Goal: Find contact information: Find contact information

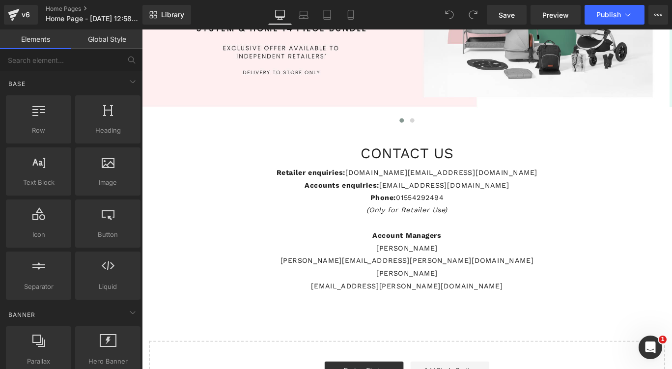
scroll to position [295, 0]
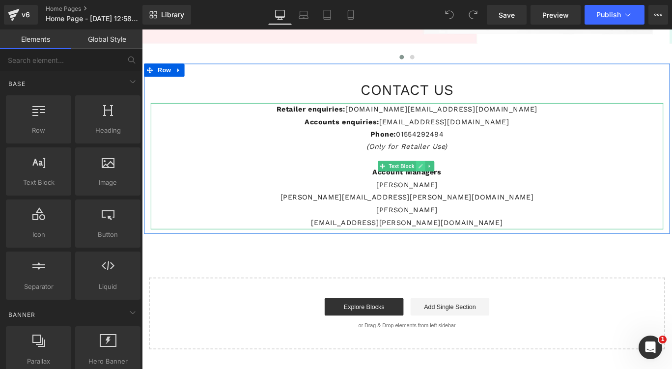
click at [452, 185] on icon at bounding box center [454, 182] width 5 height 5
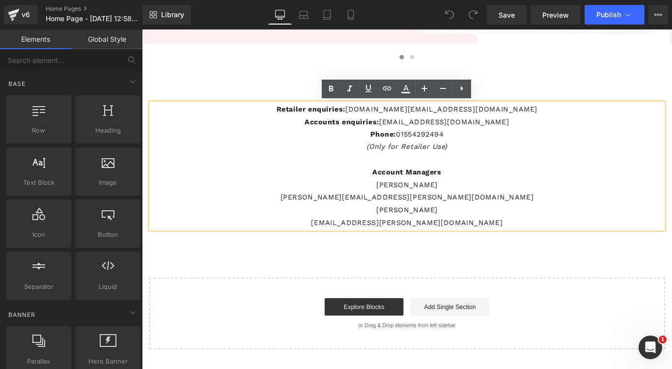
click at [418, 207] on p "[PERSON_NAME]" at bounding box center [439, 204] width 574 height 14
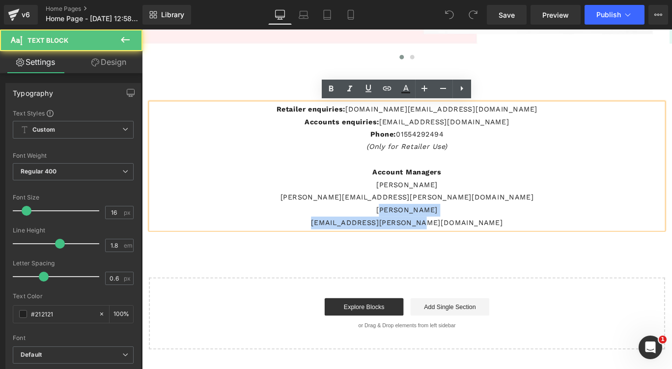
drag, startPoint x: 486, startPoint y: 244, endPoint x: 417, endPoint y: 227, distance: 71.0
click at [417, 227] on div "Retailer enquiries: retail.support@icklebubba.com Accounts enquiries: accounts@…" at bounding box center [439, 182] width 574 height 141
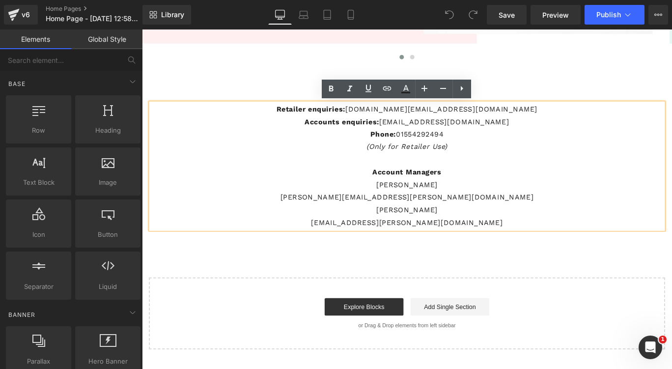
click at [310, 275] on div "Shop Travel Button Shop Furniture Button Row Hero Banner Hero Banner ‹ › Carous…" at bounding box center [439, 95] width 594 height 586
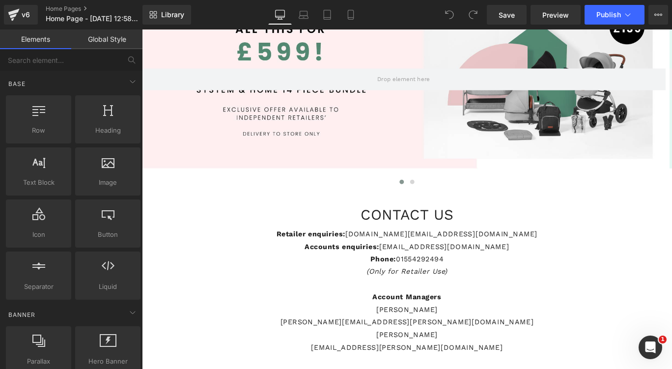
scroll to position [0, 0]
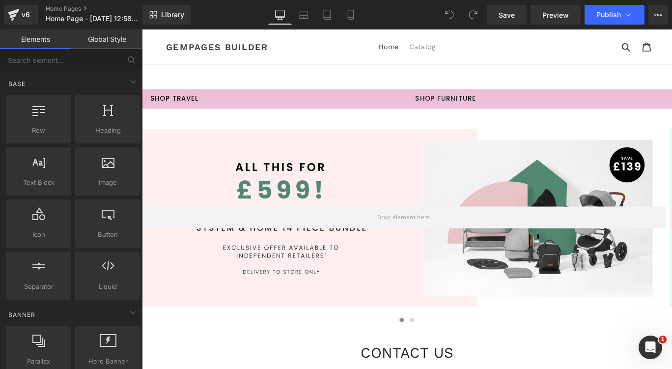
click at [450, 54] on link "Catalog" at bounding box center [456, 49] width 39 height 15
click at [453, 53] on link "Catalog" at bounding box center [456, 49] width 39 height 15
